Goal: Find specific page/section: Find specific page/section

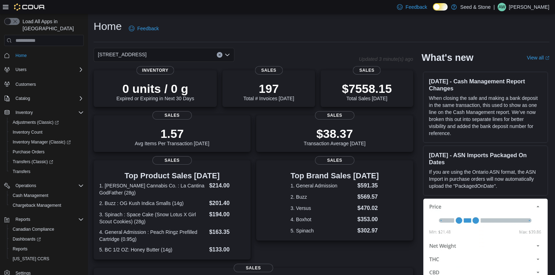
click at [230, 55] on icon "Open list of options" at bounding box center [228, 55] width 6 height 6
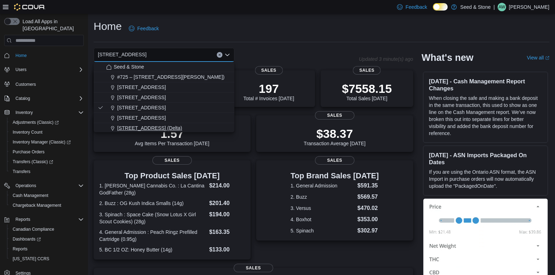
click at [165, 123] on button "[STREET_ADDRESS] (Delta)" at bounding box center [164, 128] width 141 height 10
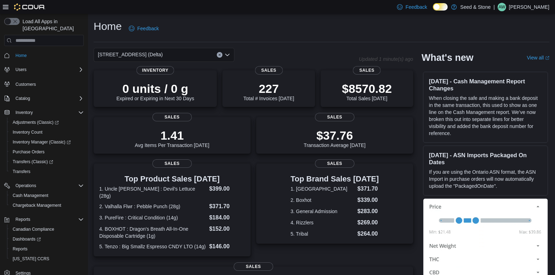
click at [229, 58] on icon "Open list of options" at bounding box center [228, 55] width 6 height 6
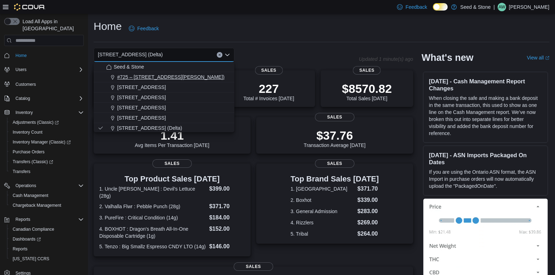
click at [185, 80] on span "#725 – [STREET_ADDRESS][PERSON_NAME])" at bounding box center [170, 77] width 107 height 7
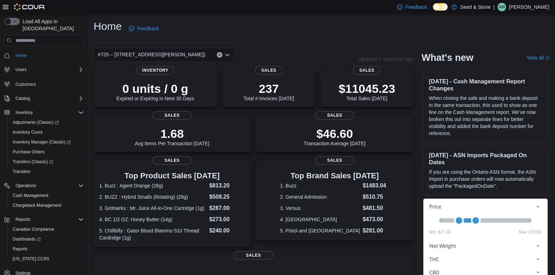
click at [229, 57] on icon "Open list of options" at bounding box center [228, 55] width 6 height 6
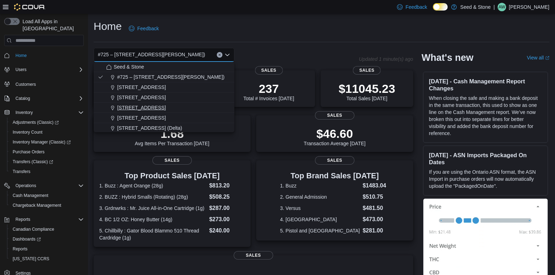
click at [166, 108] on span "[STREET_ADDRESS]" at bounding box center [141, 107] width 49 height 7
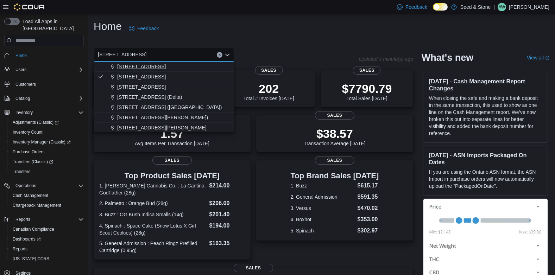
scroll to position [32, 0]
click at [156, 94] on span "[STREET_ADDRESS] (Delta)" at bounding box center [149, 96] width 65 height 7
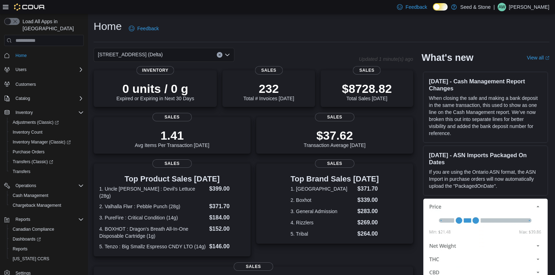
click at [226, 53] on icon "Open list of options" at bounding box center [228, 55] width 6 height 6
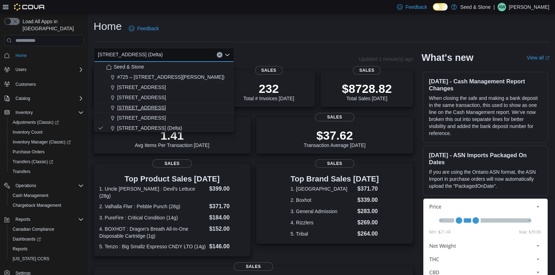
click at [185, 108] on div "[STREET_ADDRESS]" at bounding box center [168, 107] width 124 height 7
